Goal: Transaction & Acquisition: Purchase product/service

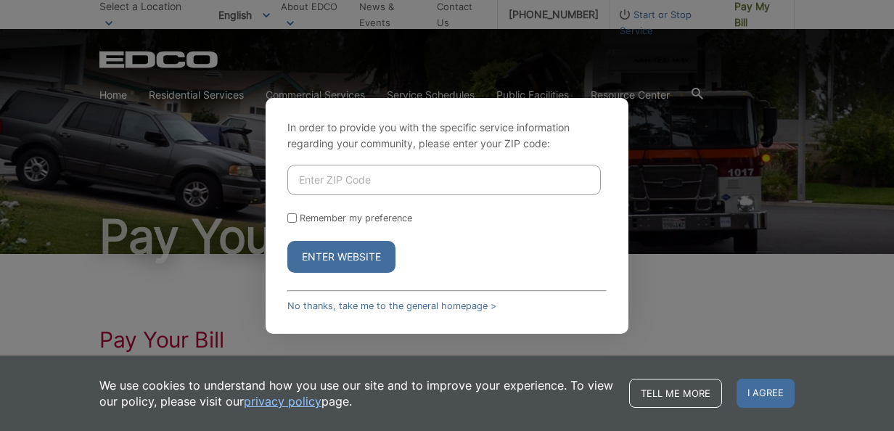
click at [376, 174] on input "Enter ZIP Code" at bounding box center [444, 180] width 314 height 30
type input "91950"
click at [287, 213] on div "Remember my preference" at bounding box center [446, 218] width 319 height 11
click at [293, 218] on input "Remember my preference" at bounding box center [291, 217] width 9 height 9
checkbox input "true"
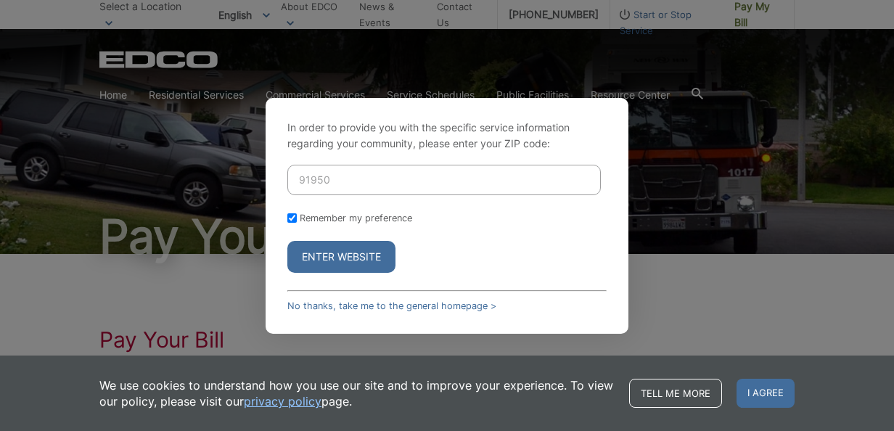
checkbox input "true"
click at [321, 264] on button "Enter Website" at bounding box center [341, 257] width 108 height 32
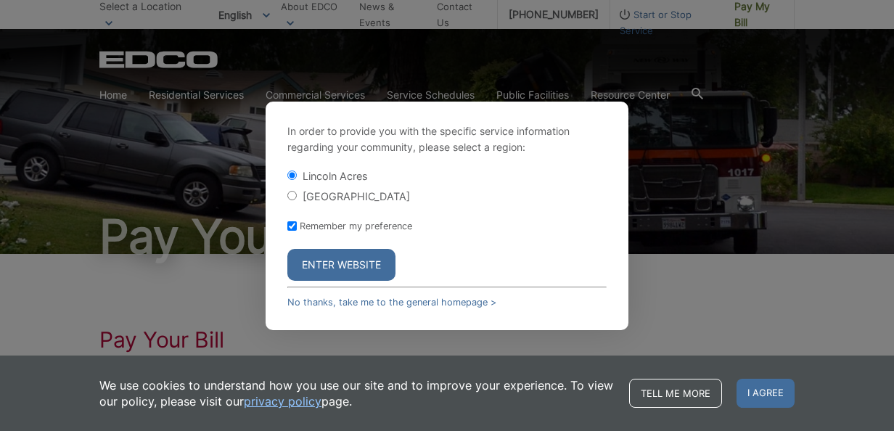
click at [292, 195] on input "[GEOGRAPHIC_DATA]" at bounding box center [291, 195] width 9 height 9
radio input "true"
click at [322, 269] on button "Enter Website" at bounding box center [341, 265] width 108 height 32
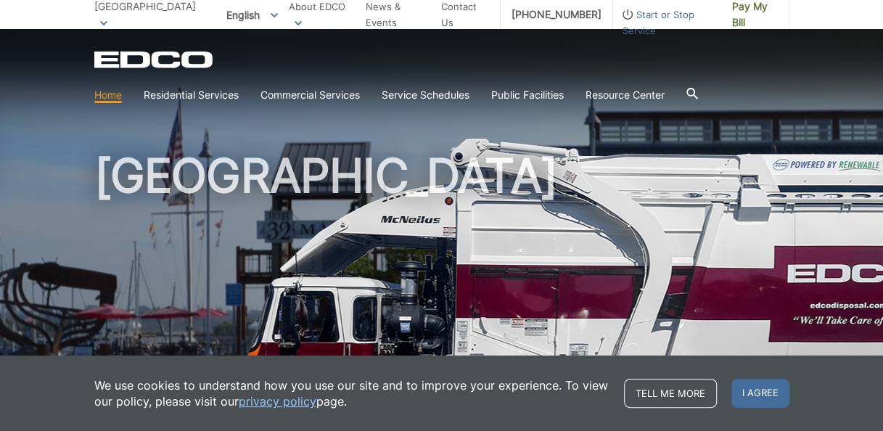
click at [91, 255] on picture at bounding box center [441, 319] width 883 height 363
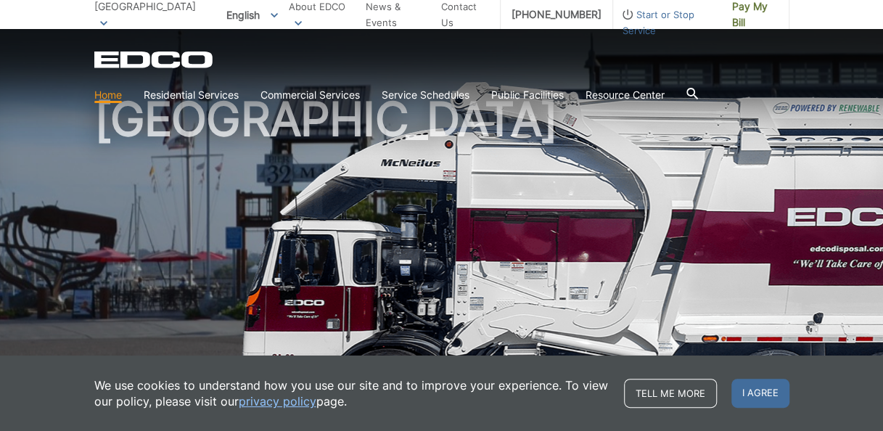
scroll to position [363, 0]
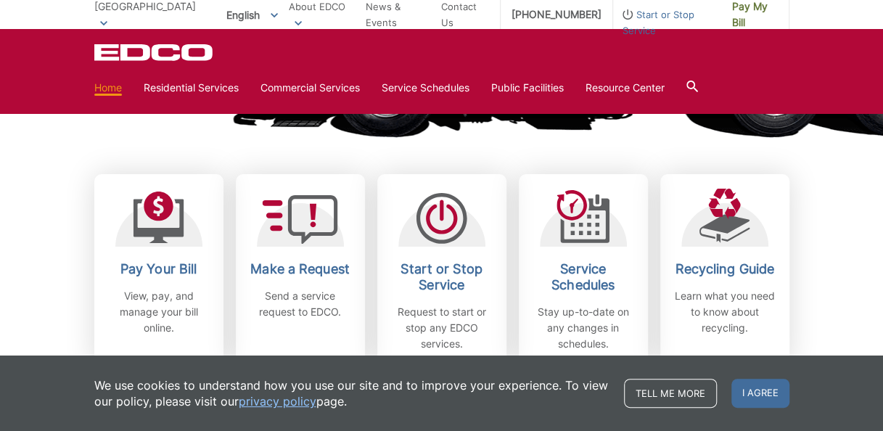
drag, startPoint x: 749, startPoint y: 392, endPoint x: 733, endPoint y: 385, distance: 17.3
click at [748, 391] on span "I agree" at bounding box center [761, 393] width 58 height 29
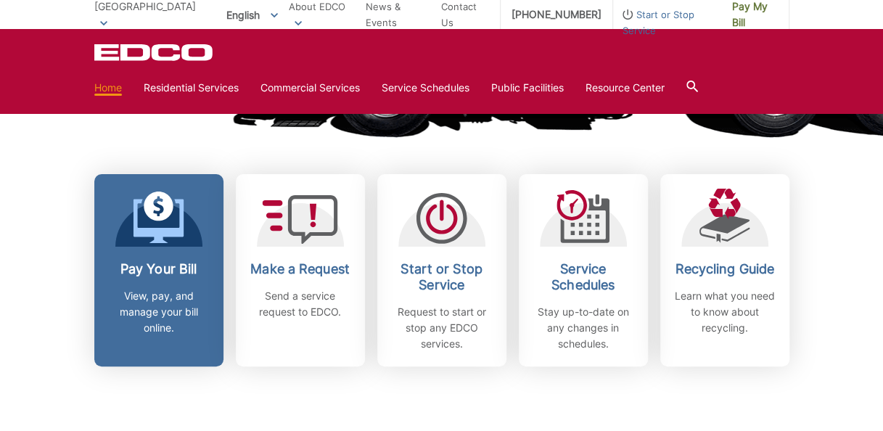
click at [157, 305] on p "View, pay, and manage your bill online." at bounding box center [158, 312] width 107 height 48
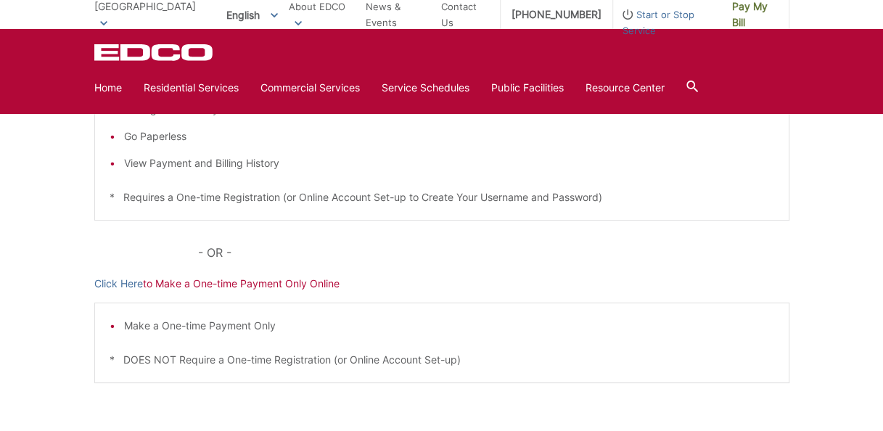
scroll to position [363, 0]
click at [115, 278] on link "Click Here" at bounding box center [118, 282] width 49 height 16
